Goal: Task Accomplishment & Management: Manage account settings

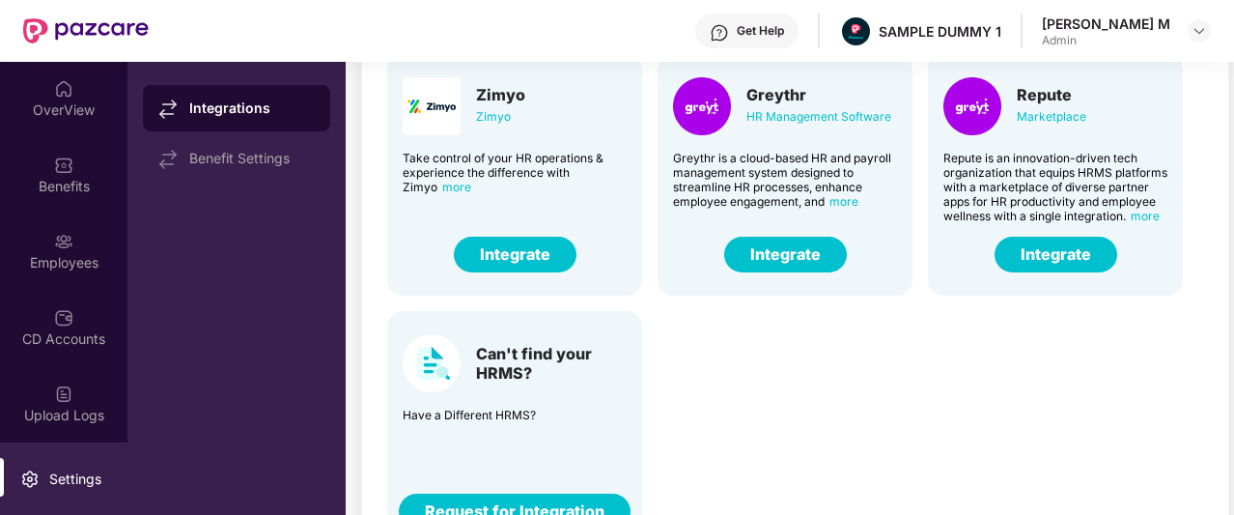
scroll to position [182, 0]
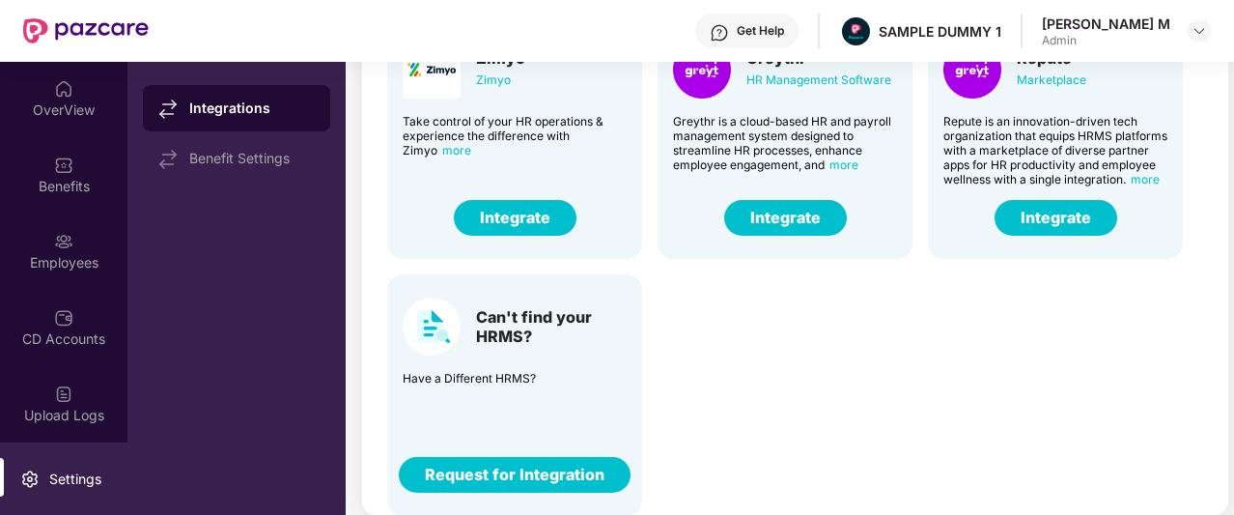
click at [745, 209] on button "Integrate" at bounding box center [785, 218] width 123 height 36
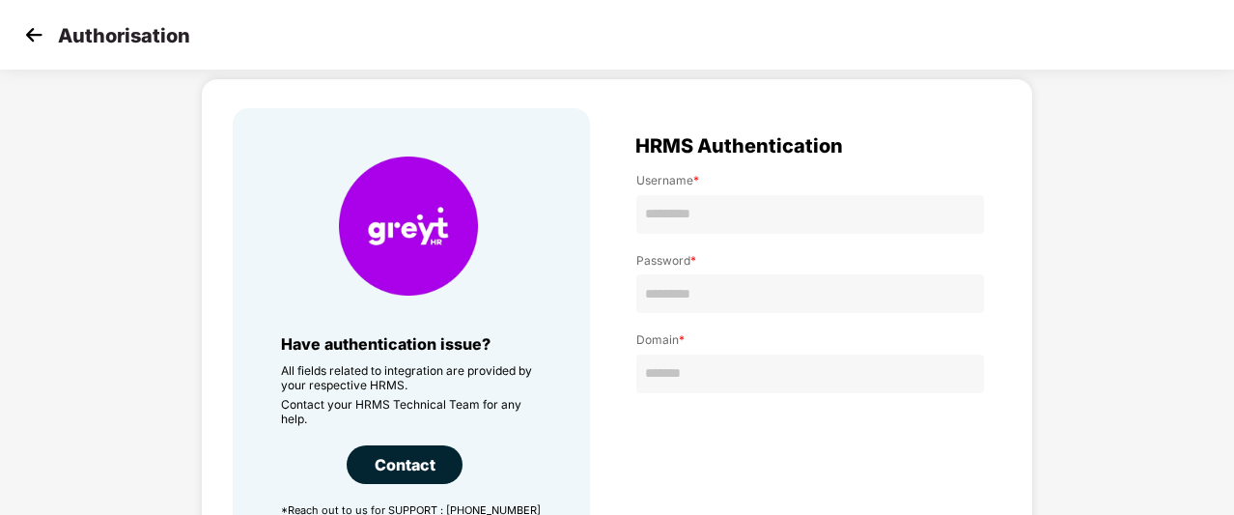
scroll to position [59, 0]
click at [31, 40] on img at bounding box center [33, 34] width 29 height 29
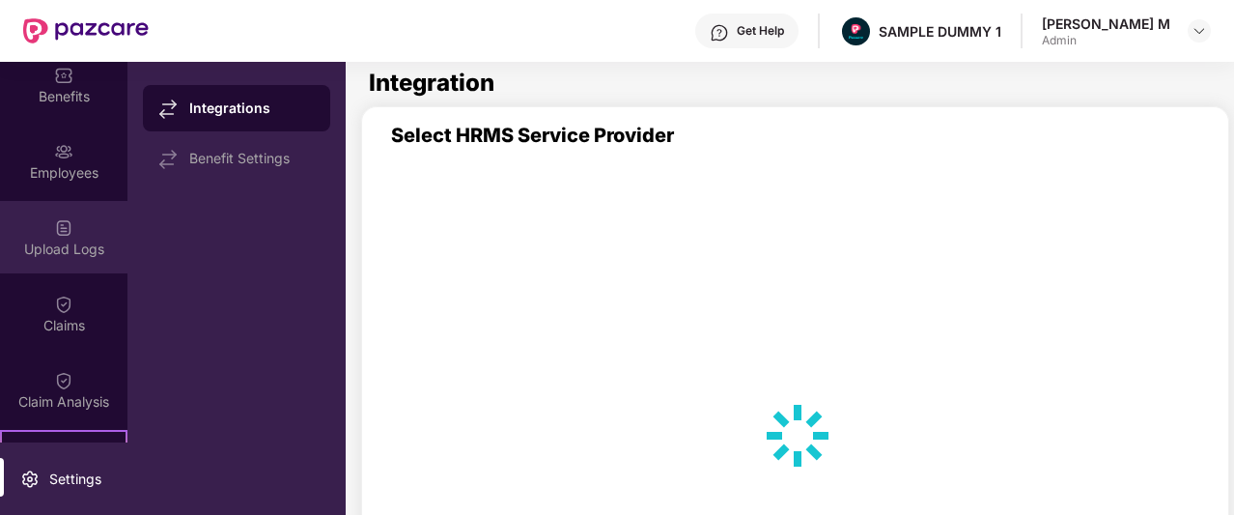
scroll to position [40, 0]
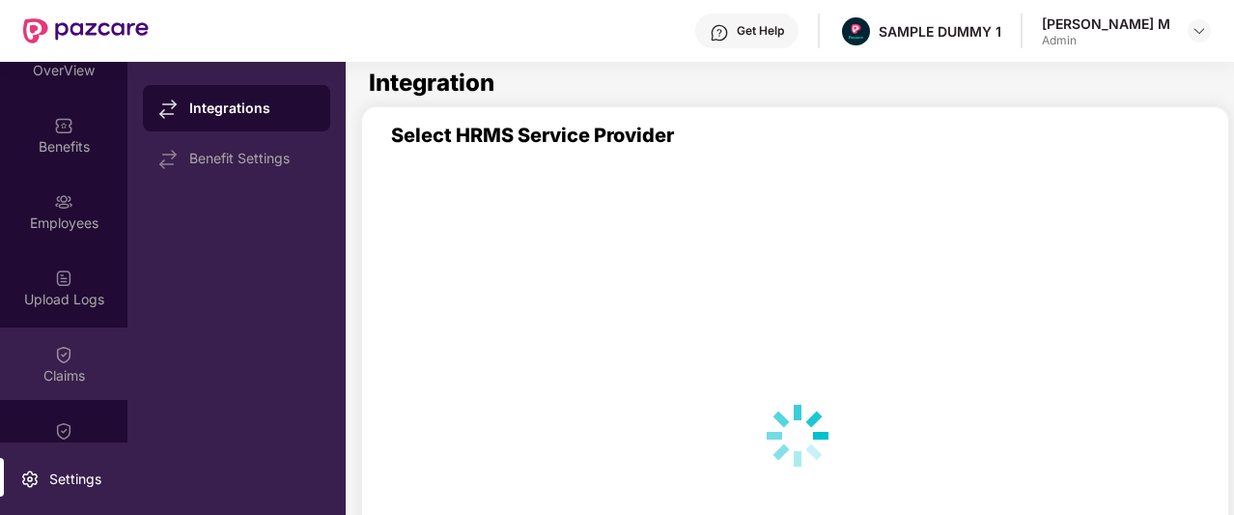
click at [79, 364] on div "Claims" at bounding box center [63, 363] width 127 height 72
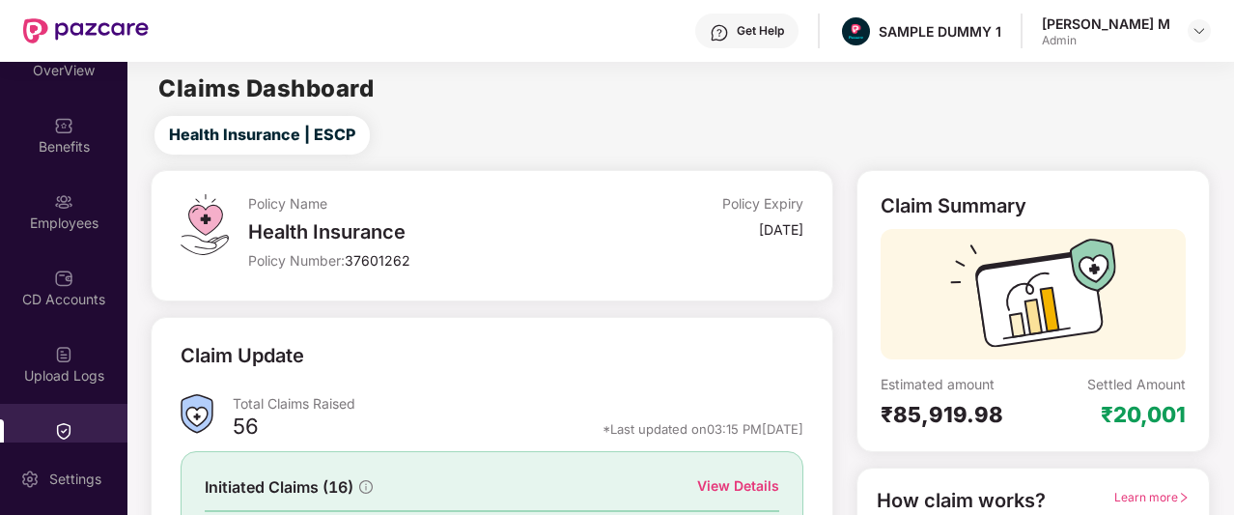
scroll to position [178, 0]
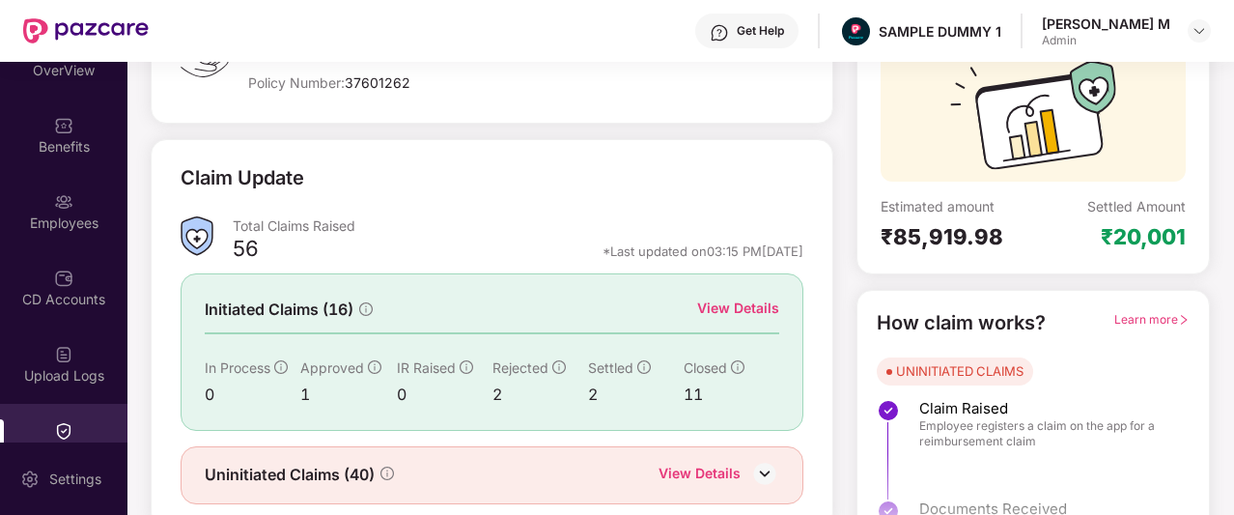
click at [753, 303] on div "View Details" at bounding box center [738, 307] width 82 height 21
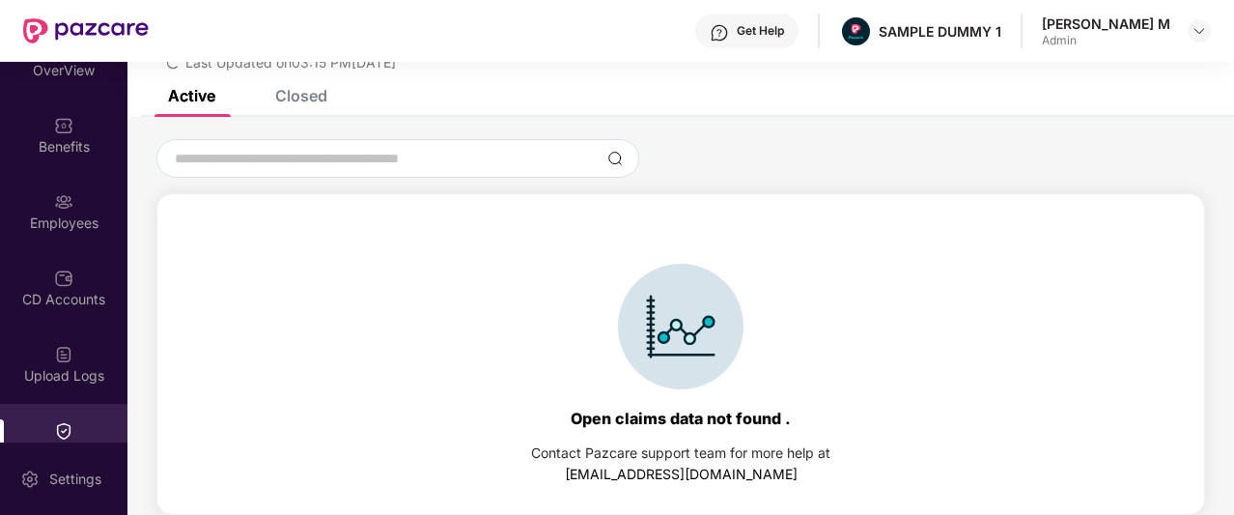
scroll to position [83, 0]
click at [296, 98] on div "Closed" at bounding box center [301, 95] width 52 height 19
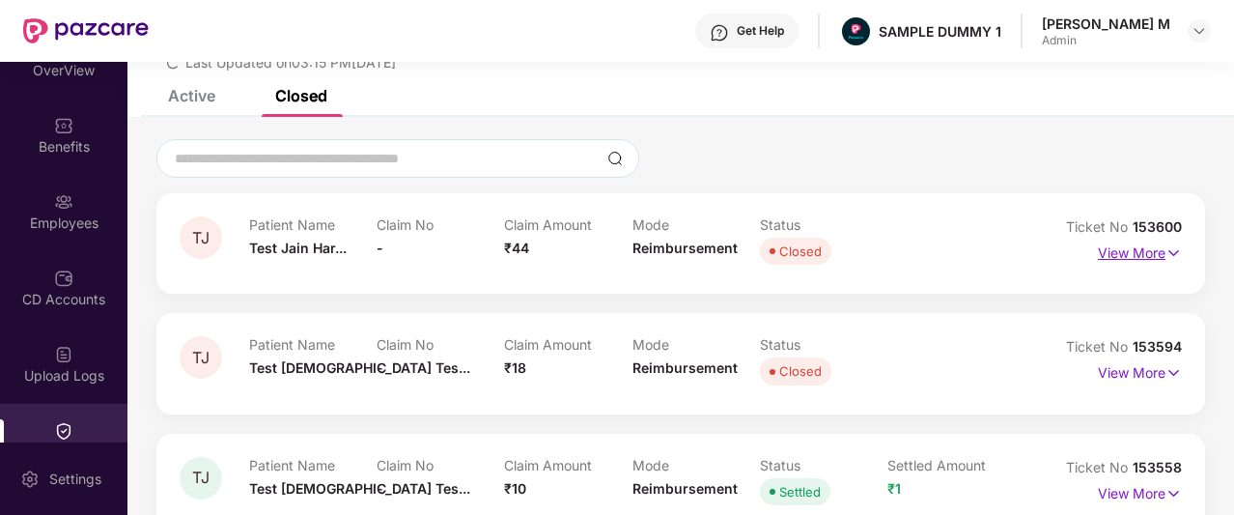
click at [1178, 252] on img at bounding box center [1174, 252] width 16 height 21
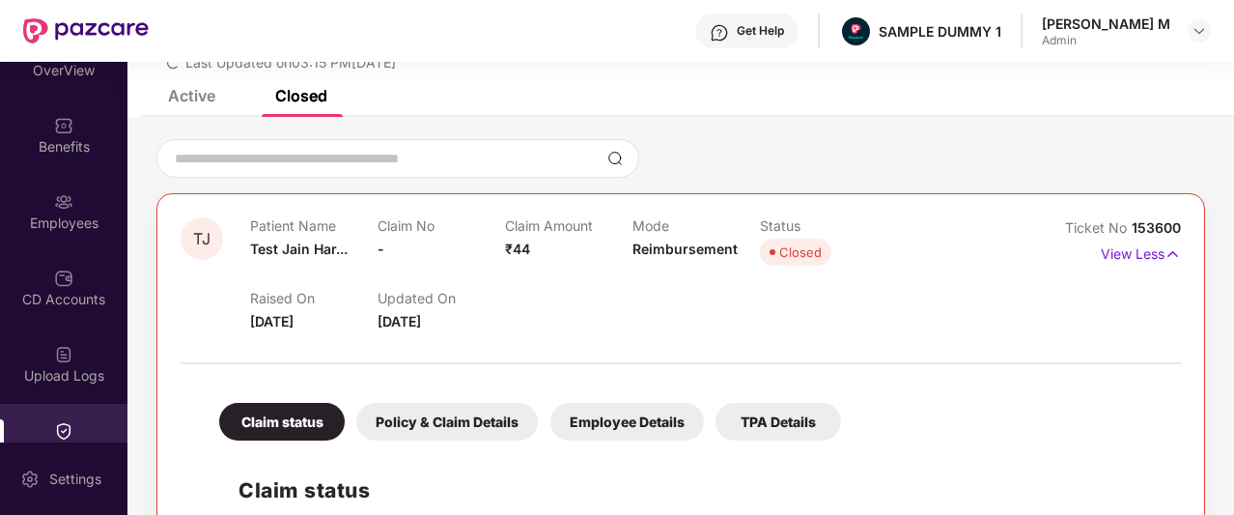
scroll to position [338, 0]
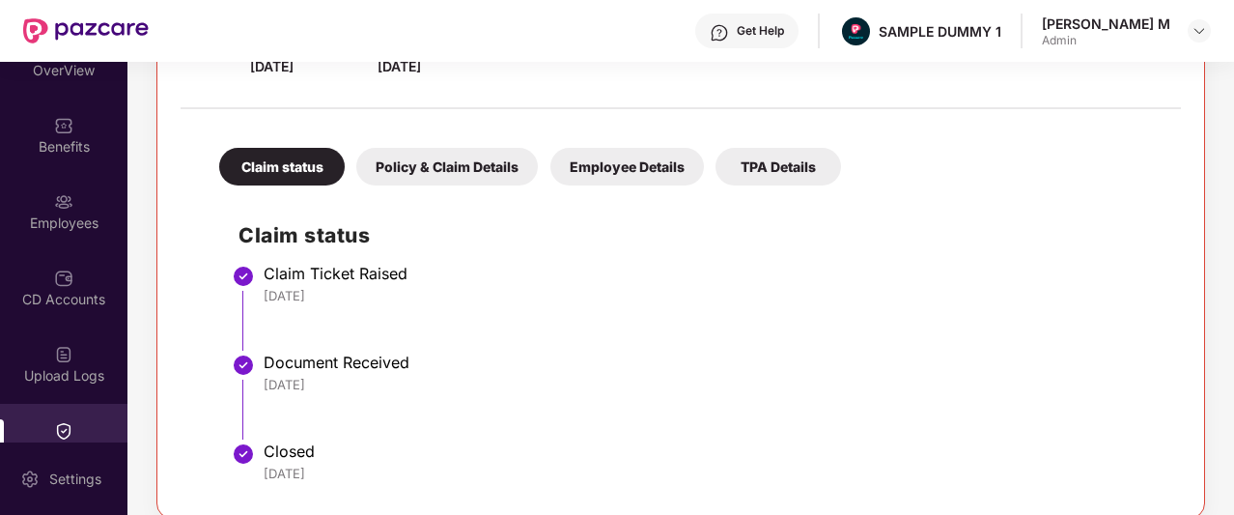
click at [456, 173] on div "Policy & Claim Details" at bounding box center [447, 167] width 182 height 38
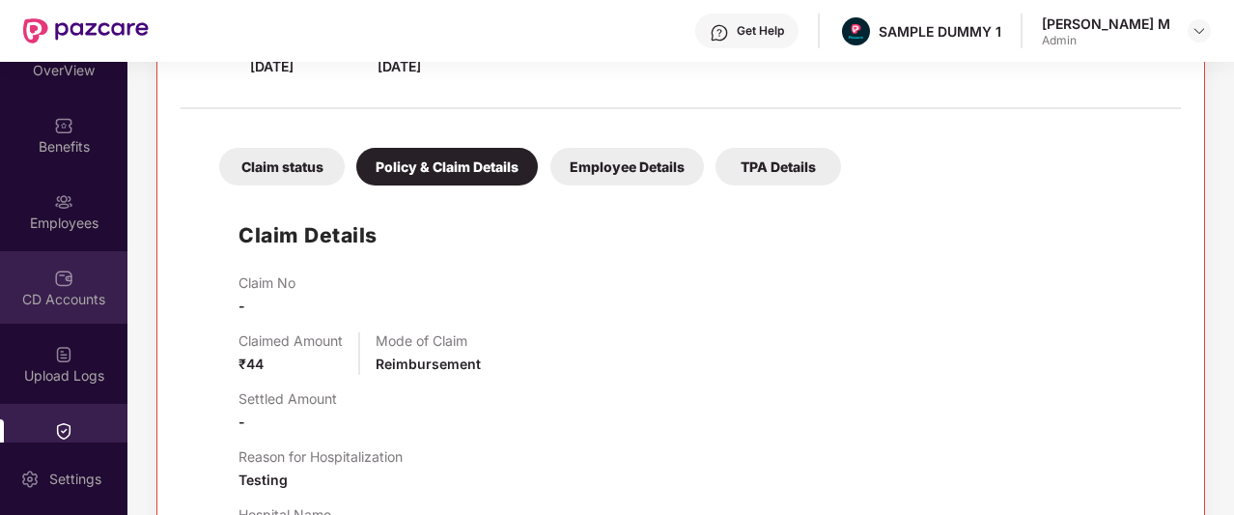
click at [66, 281] on img at bounding box center [63, 277] width 19 height 19
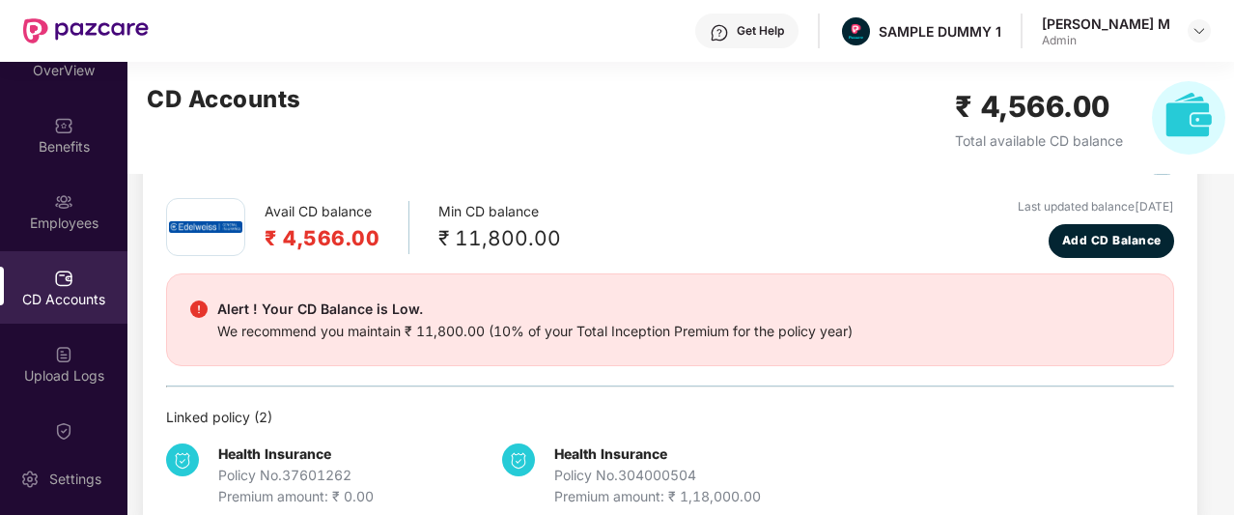
scroll to position [74, 0]
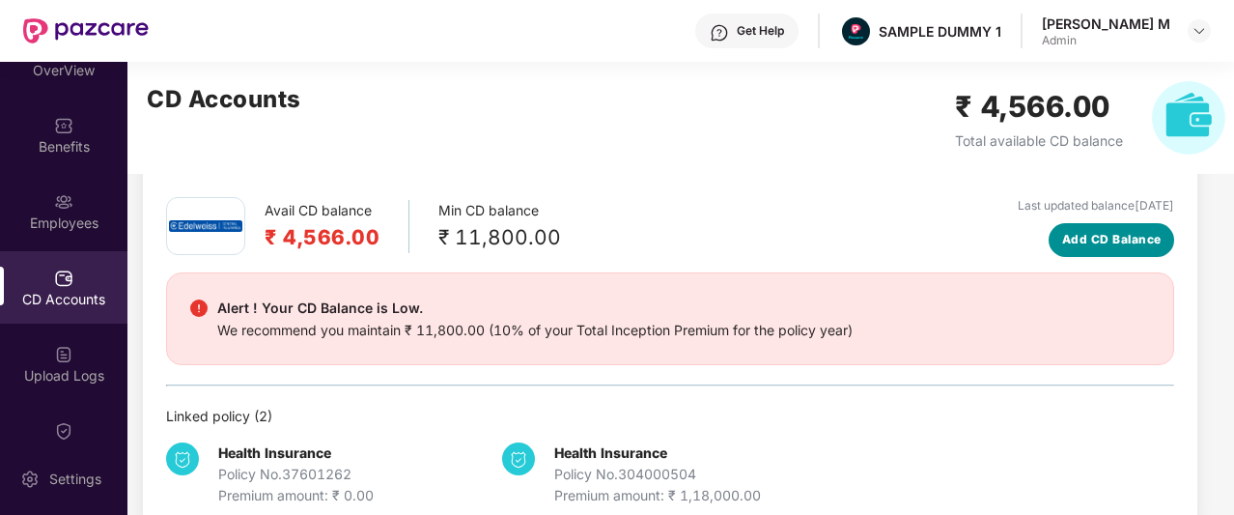
click at [1080, 235] on span "Add CD Balance" at bounding box center [1111, 240] width 99 height 18
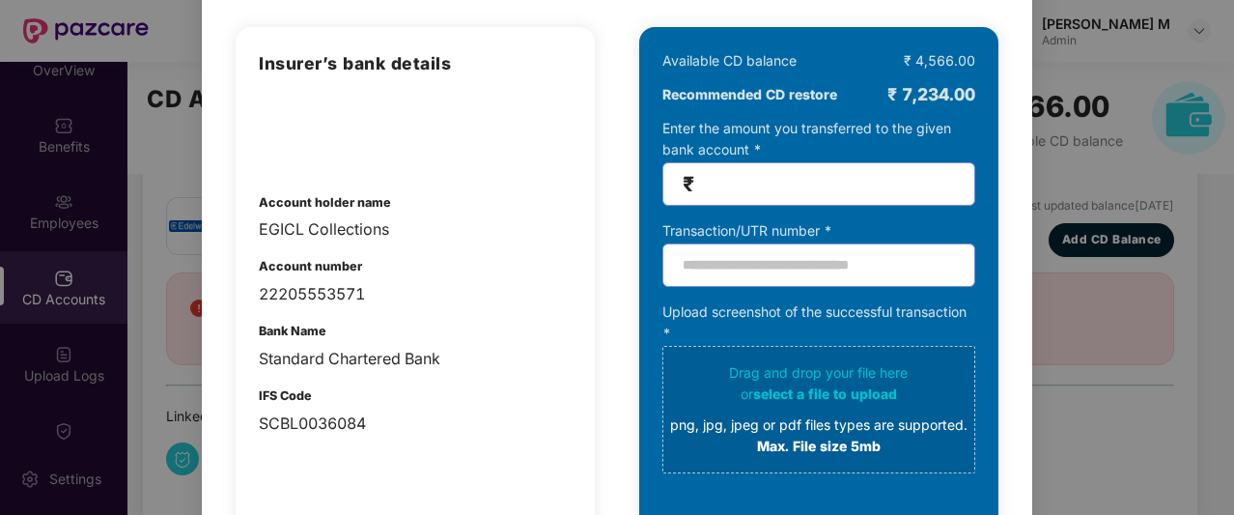
scroll to position [0, 0]
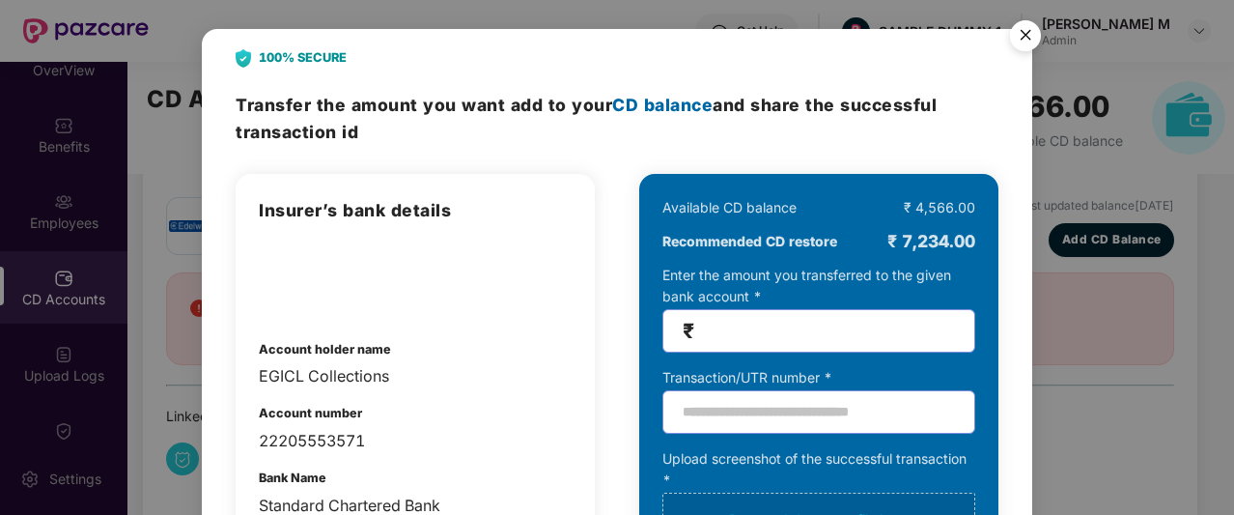
click at [1017, 36] on img "Close" at bounding box center [1025, 39] width 54 height 54
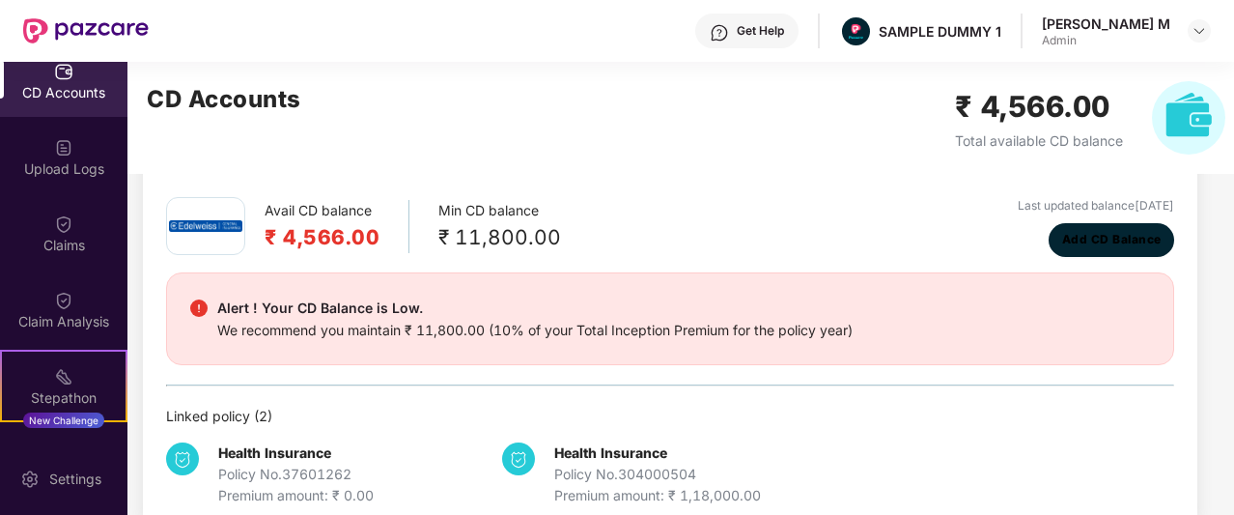
scroll to position [258, 0]
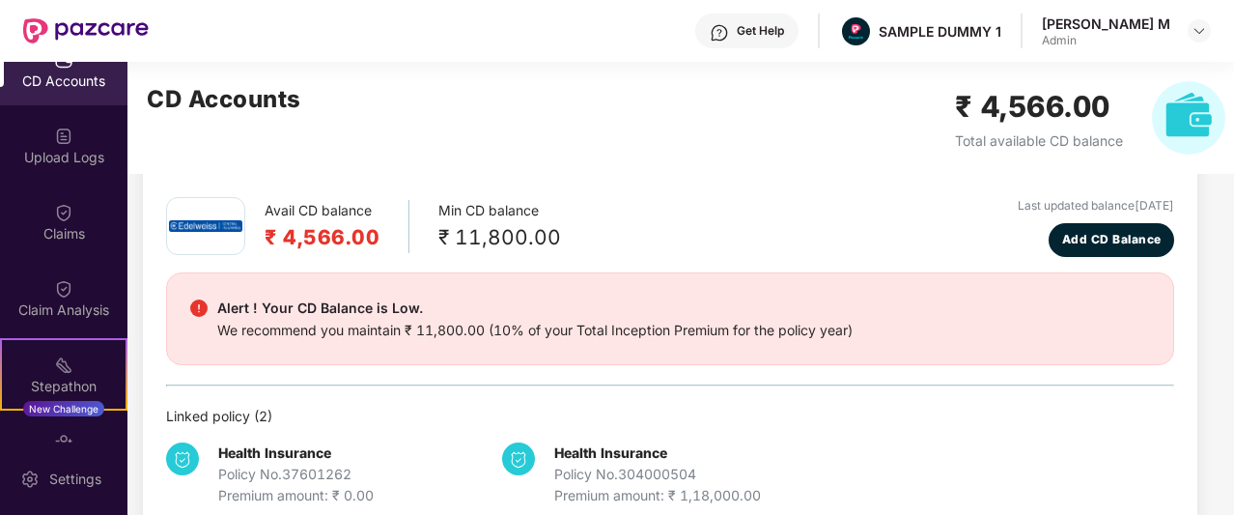
click at [80, 277] on div "Claim Analysis" at bounding box center [63, 298] width 127 height 72
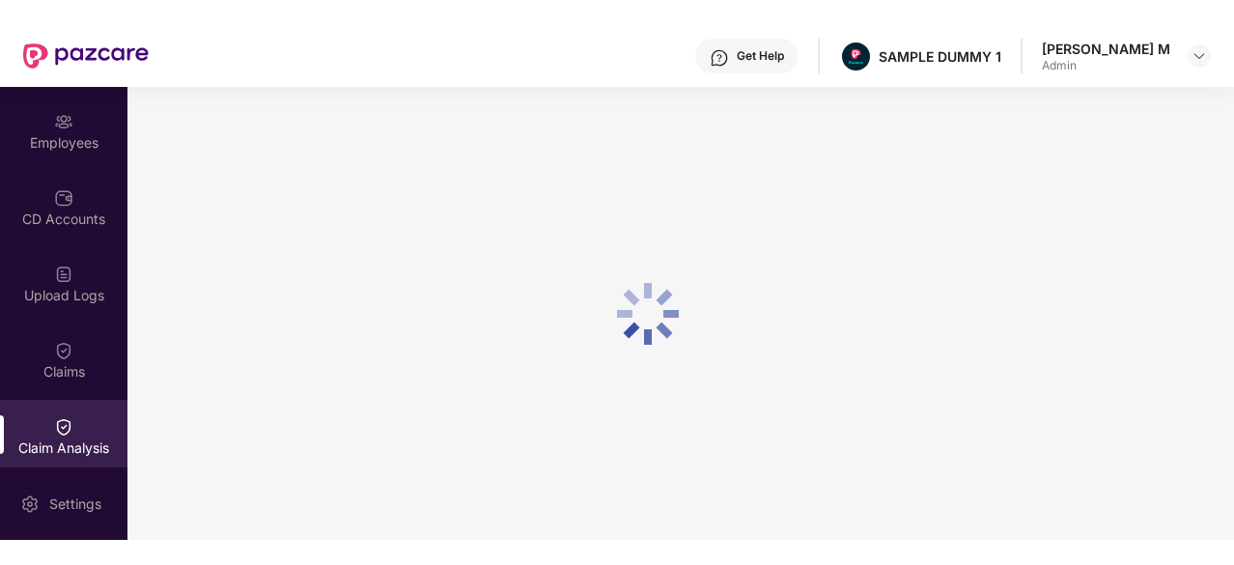
scroll to position [143, 0]
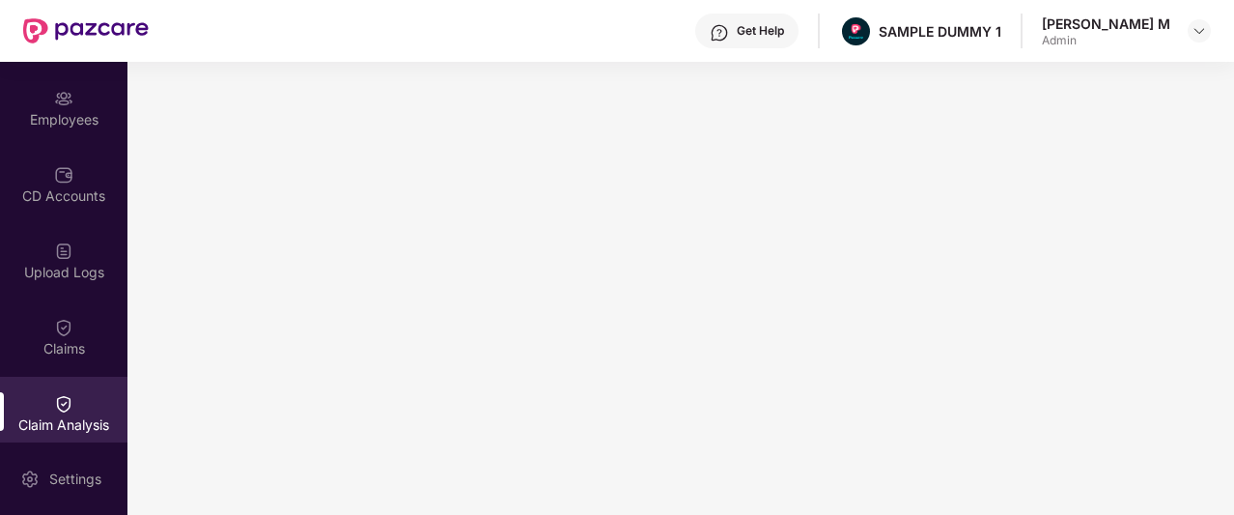
click at [799, 44] on div "Get Help" at bounding box center [746, 31] width 103 height 35
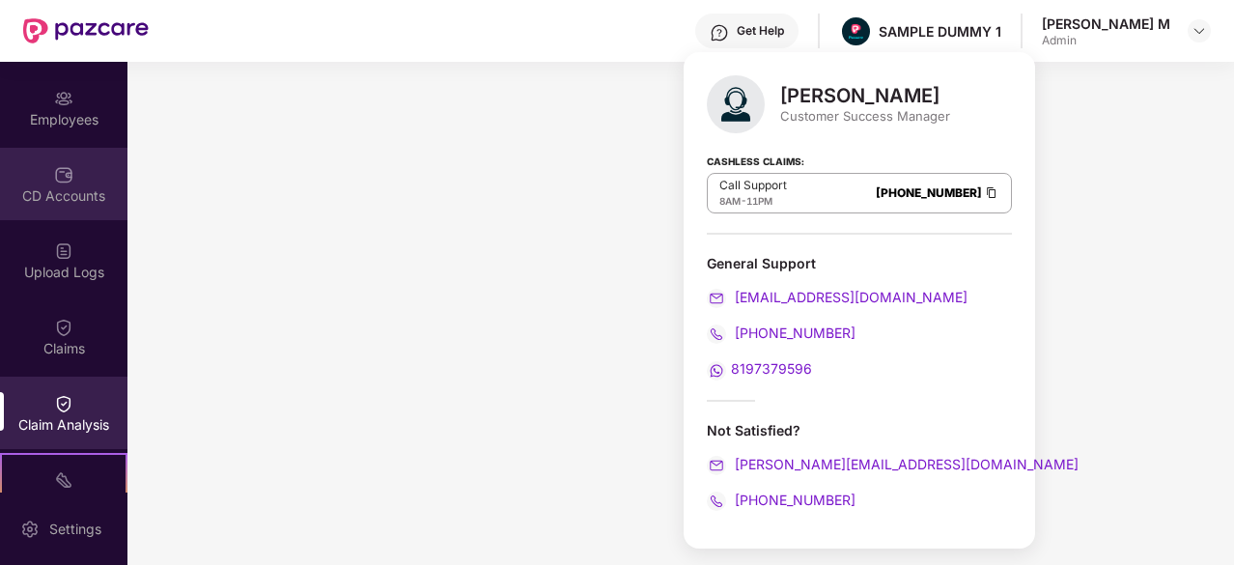
scroll to position [0, 0]
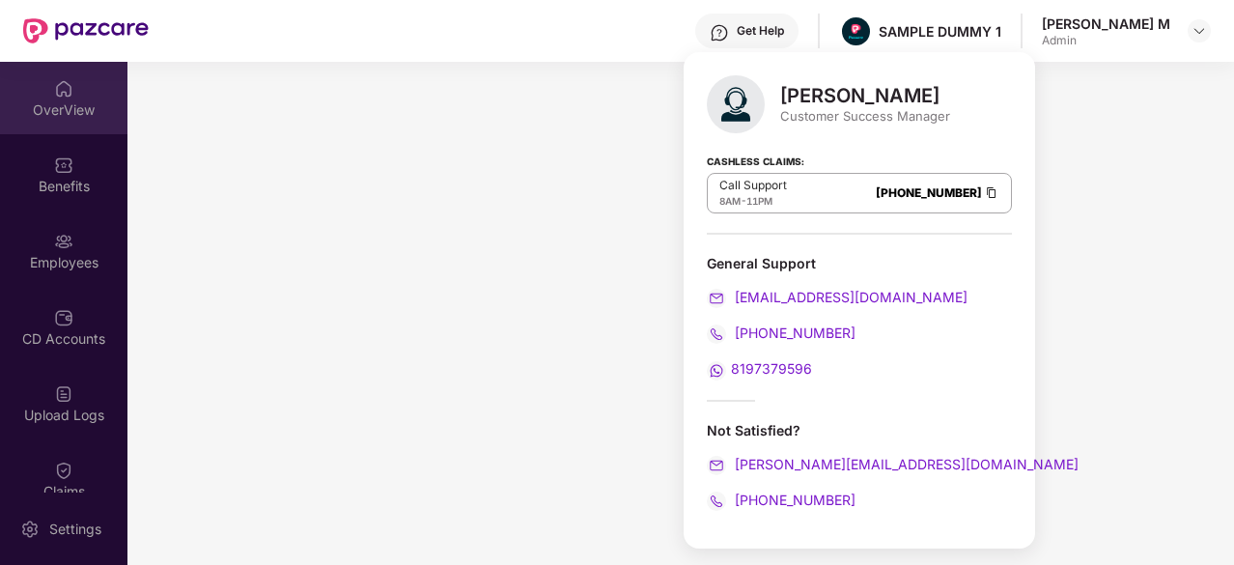
click at [60, 108] on div "OverView" at bounding box center [63, 109] width 127 height 19
